Goal: Task Accomplishment & Management: Complete application form

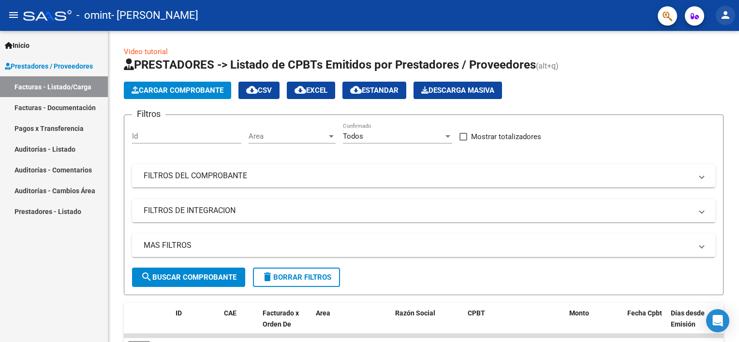
click at [729, 10] on mat-icon "person" at bounding box center [726, 15] width 12 height 12
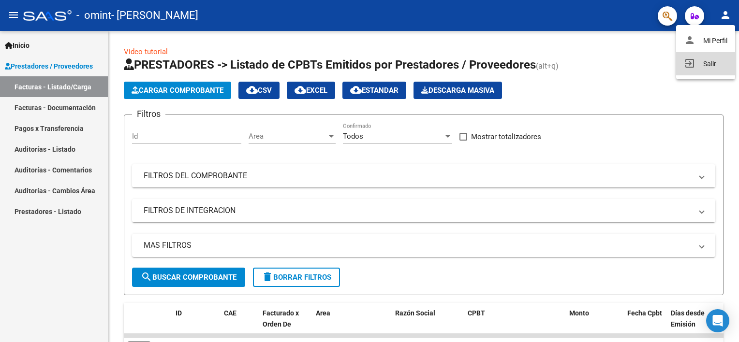
click at [693, 67] on button "exit_to_app Salir" at bounding box center [705, 63] width 59 height 23
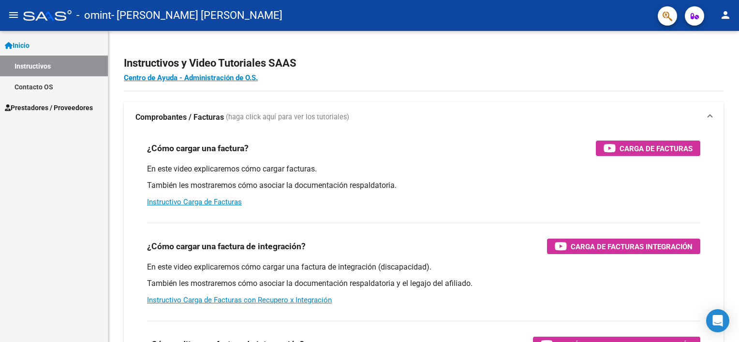
click at [32, 111] on span "Prestadores / Proveedores" at bounding box center [49, 108] width 88 height 11
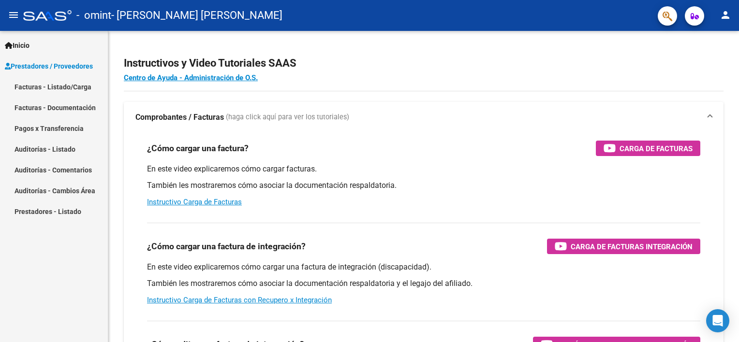
click at [45, 89] on link "Facturas - Listado/Carga" at bounding box center [54, 86] width 108 height 21
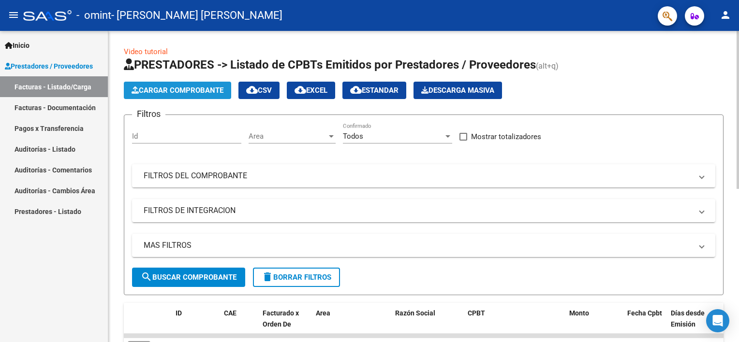
click at [155, 97] on button "Cargar Comprobante" at bounding box center [177, 90] width 107 height 17
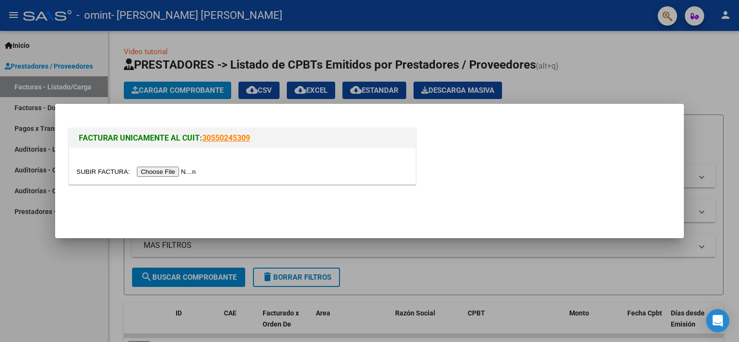
click at [170, 173] on input "file" at bounding box center [137, 172] width 122 height 10
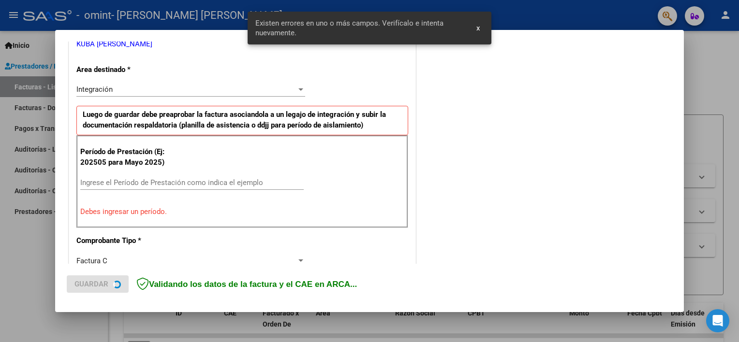
scroll to position [207, 0]
click at [138, 180] on input "Ingrese el Período de Prestación como indica el ejemplo" at bounding box center [191, 182] width 223 height 9
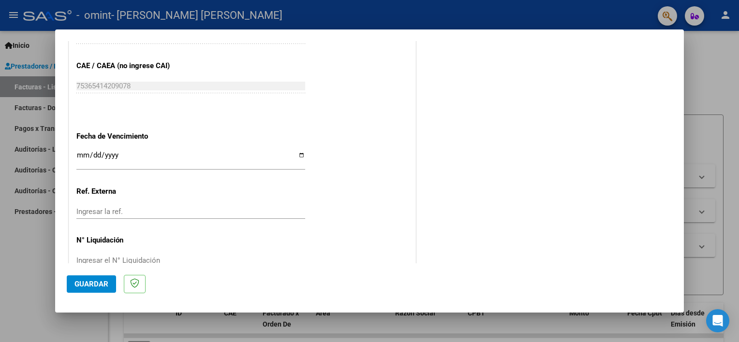
scroll to position [627, 0]
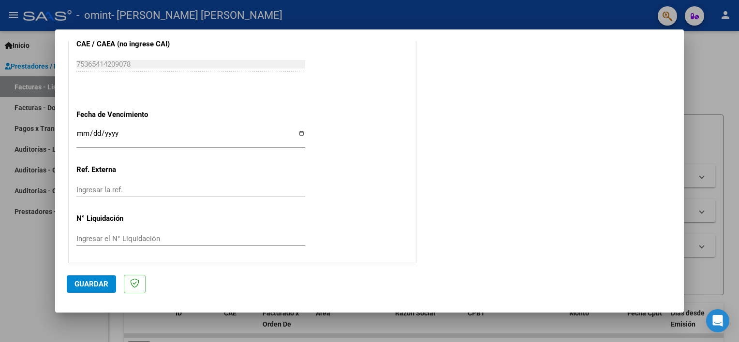
type input "202508"
click at [299, 134] on input "Ingresar la fecha" at bounding box center [190, 137] width 229 height 15
type input "2025-09-15"
click at [93, 286] on span "Guardar" at bounding box center [91, 284] width 34 height 9
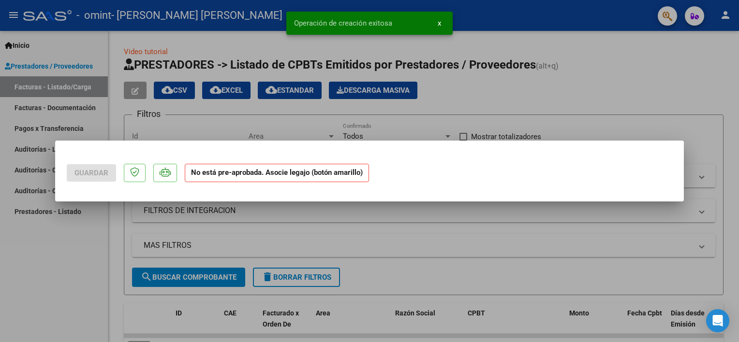
scroll to position [0, 0]
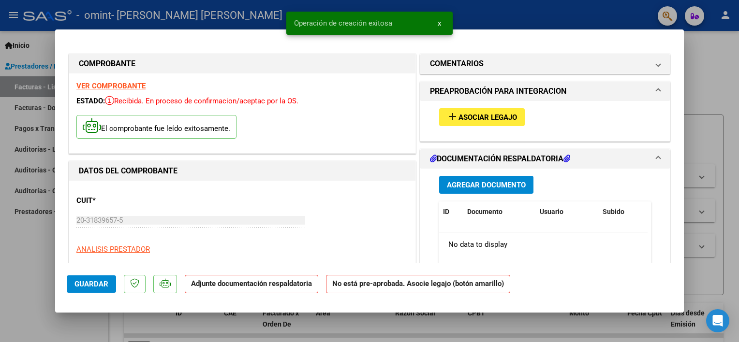
click at [438, 127] on div "add Asociar Legajo" at bounding box center [545, 117] width 226 height 32
click at [459, 118] on span "Asociar Legajo" at bounding box center [488, 117] width 59 height 9
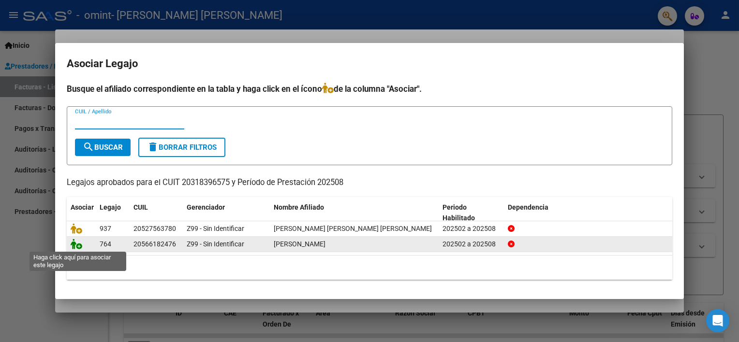
click at [79, 246] on icon at bounding box center [77, 244] width 12 height 11
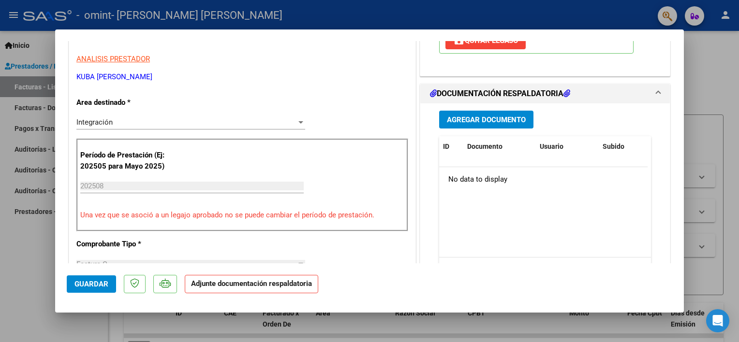
scroll to position [193, 0]
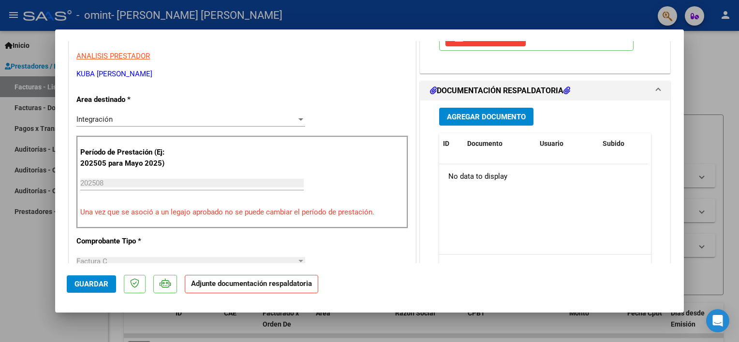
click at [475, 126] on div "Agregar Documento ID Documento Usuario Subido Acción No data to display 0 total…" at bounding box center [545, 197] width 226 height 193
click at [475, 119] on span "Agregar Documento" at bounding box center [486, 117] width 79 height 9
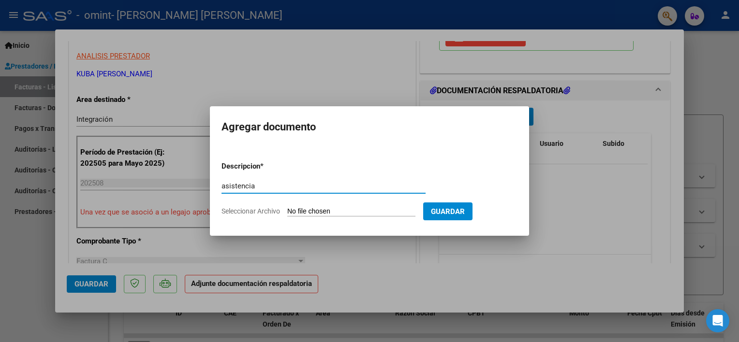
type input "asistencia"
click at [314, 211] on input "Seleccionar Archivo" at bounding box center [351, 212] width 128 height 9
type input "C:\fakepath\GARFAGNOLI - AGO.pdf"
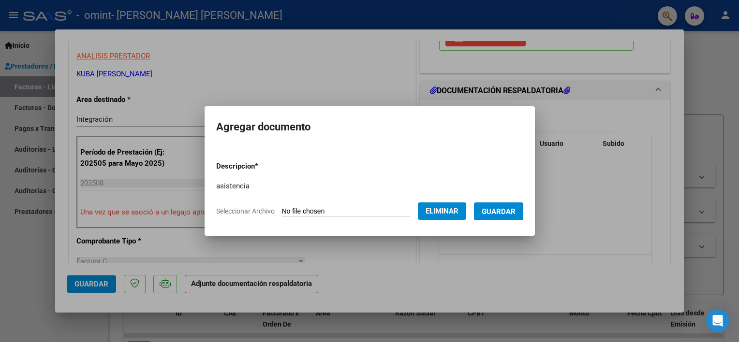
click at [497, 215] on span "Guardar" at bounding box center [499, 212] width 34 height 9
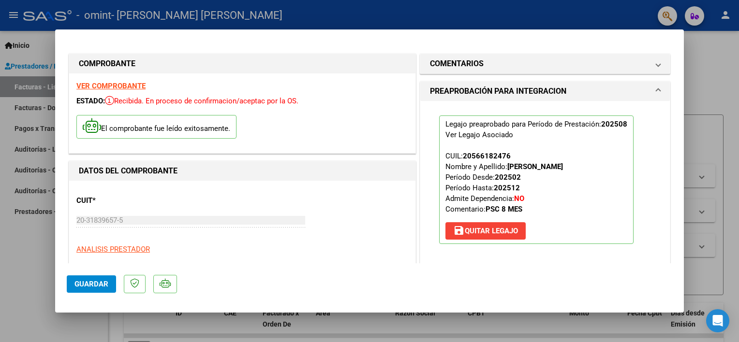
scroll to position [0, 0]
click at [92, 288] on span "Guardar" at bounding box center [91, 284] width 34 height 9
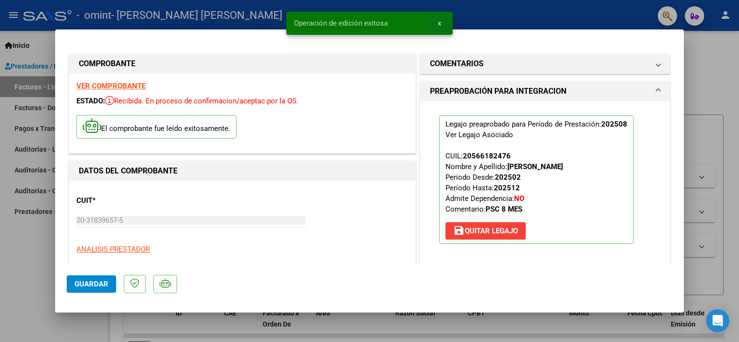
click at [441, 21] on button "x" at bounding box center [439, 23] width 19 height 17
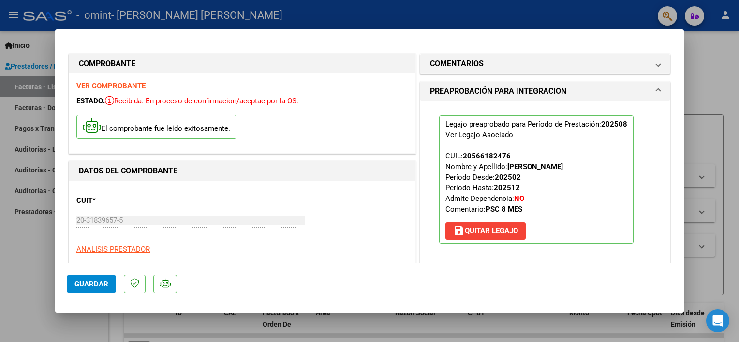
click at [729, 104] on div at bounding box center [369, 171] width 739 height 342
type input "$ 0,00"
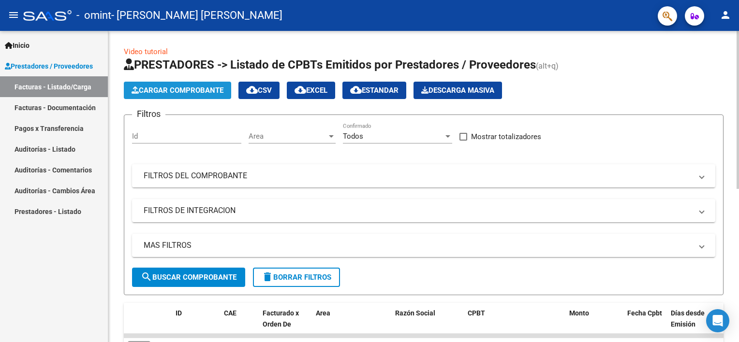
click at [195, 89] on span "Cargar Comprobante" at bounding box center [178, 90] width 92 height 9
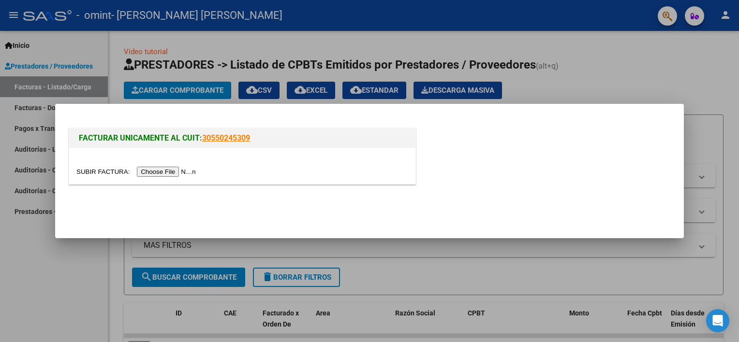
click at [170, 174] on input "file" at bounding box center [137, 172] width 122 height 10
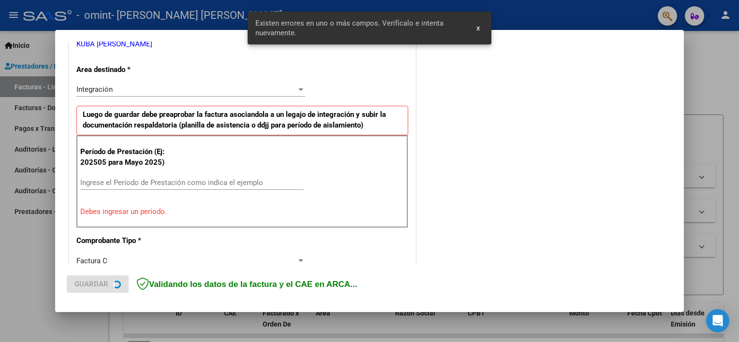
scroll to position [207, 0]
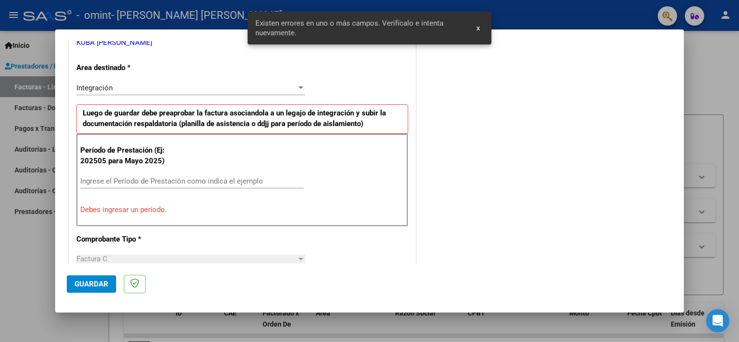
click at [238, 185] on div "Ingrese el Período de Prestación como indica el ejemplo" at bounding box center [191, 181] width 223 height 15
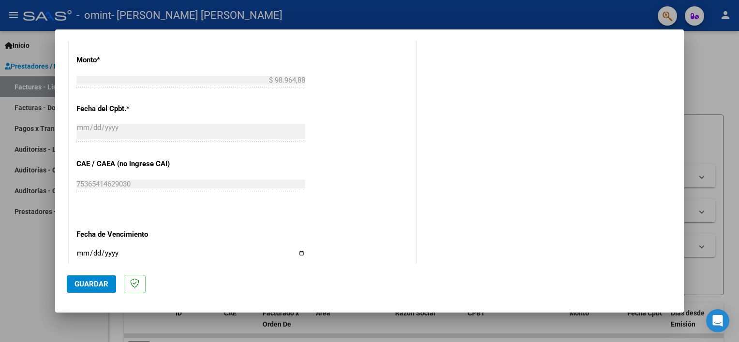
scroll to position [545, 0]
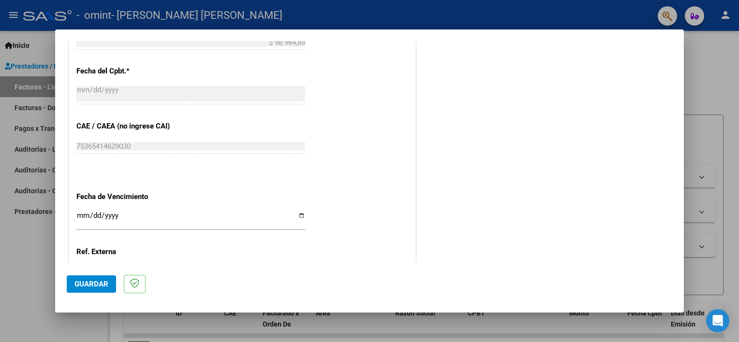
type input "202508"
click at [297, 214] on input "Ingresar la fecha" at bounding box center [190, 219] width 229 height 15
type input "2025-09-15"
click at [80, 278] on button "Guardar" at bounding box center [91, 284] width 49 height 17
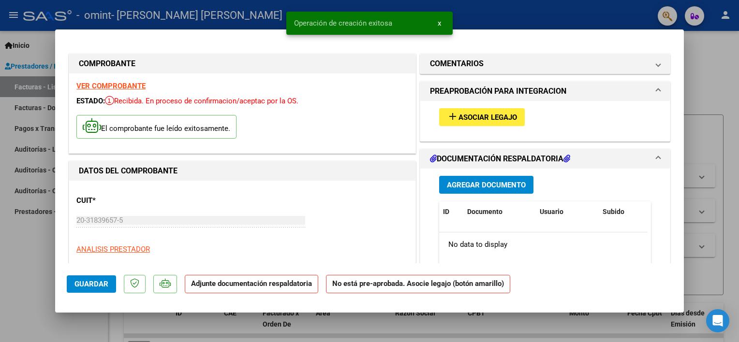
click at [450, 115] on mat-icon "add" at bounding box center [453, 117] width 12 height 12
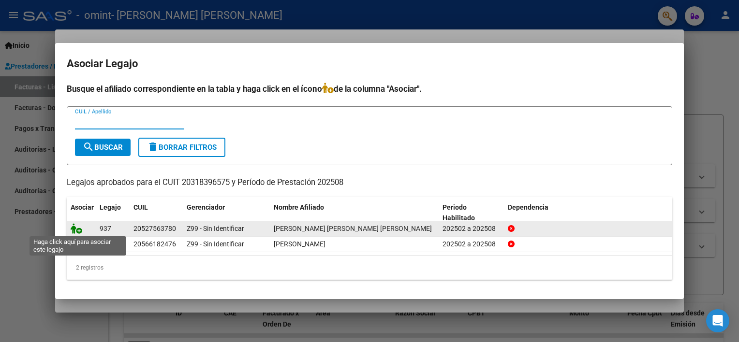
click at [74, 230] on icon at bounding box center [77, 228] width 12 height 11
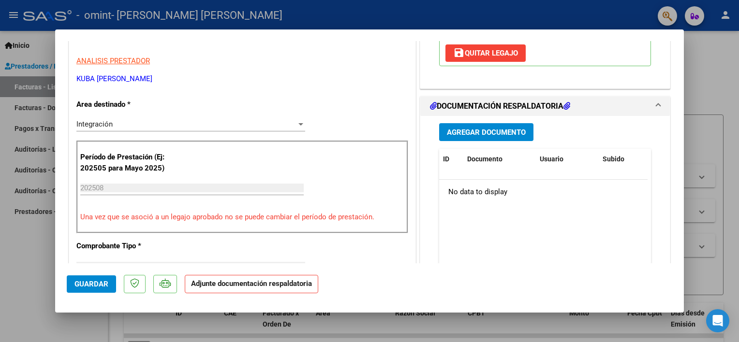
scroll to position [193, 0]
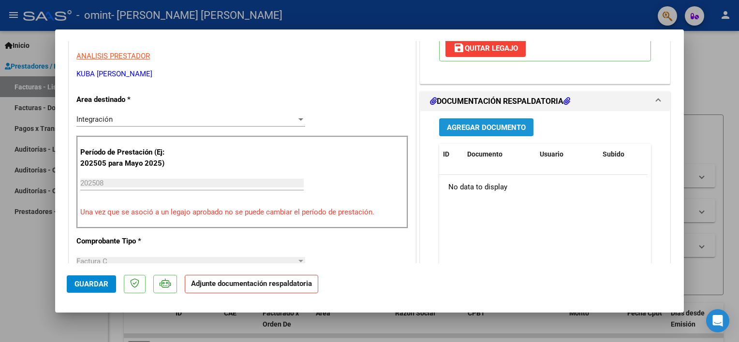
click at [477, 123] on span "Agregar Documento" at bounding box center [486, 127] width 79 height 9
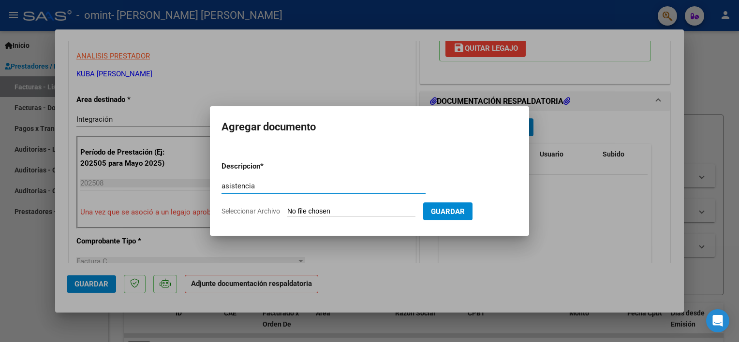
type input "asistencia"
click at [298, 213] on input "Seleccionar Archivo" at bounding box center [351, 212] width 128 height 9
type input "C:\fakepath\LUNA RATNER - AGO.pdf"
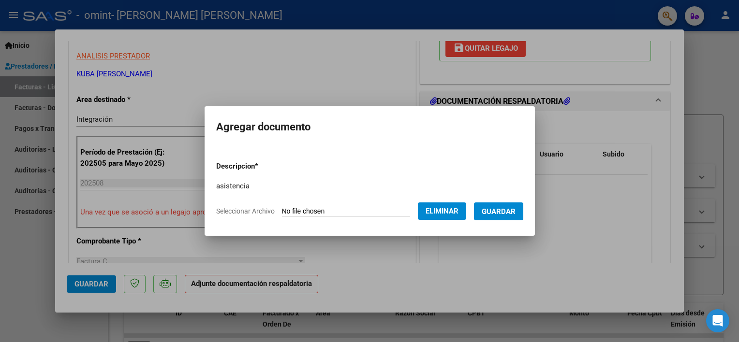
click at [491, 208] on span "Guardar" at bounding box center [499, 212] width 34 height 9
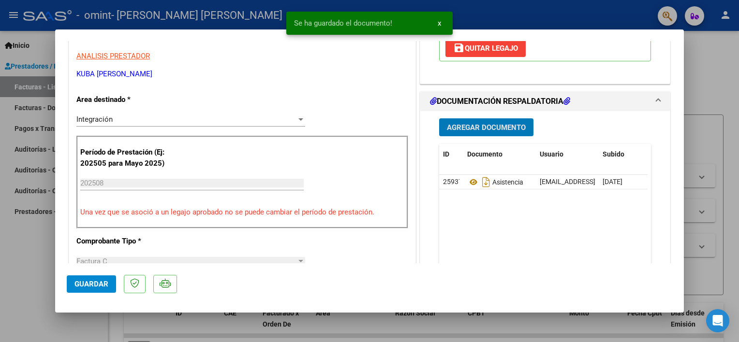
click at [89, 284] on span "Guardar" at bounding box center [91, 284] width 34 height 9
click at [404, 331] on div at bounding box center [369, 171] width 739 height 342
